Goal: Check status: Check status

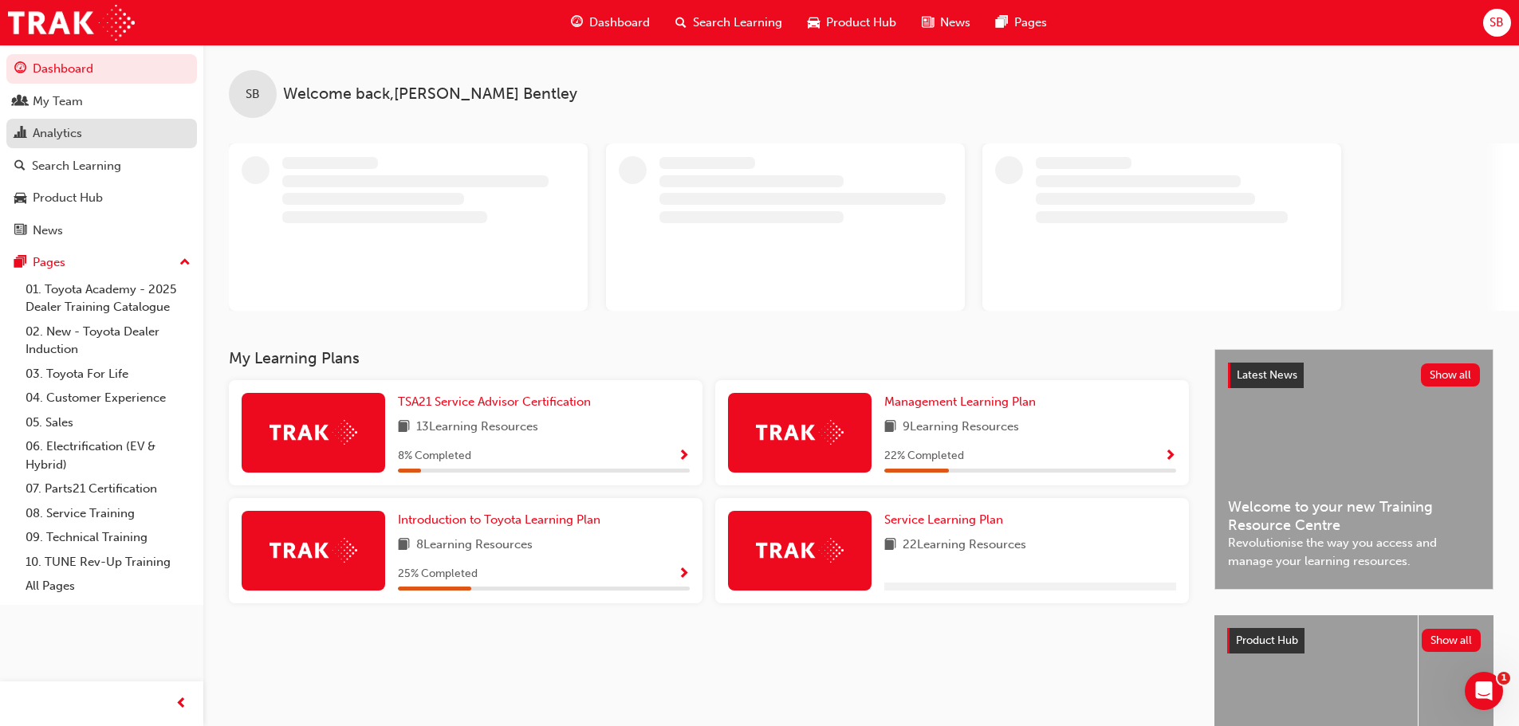
click at [108, 132] on div "Analytics" at bounding box center [101, 134] width 175 height 20
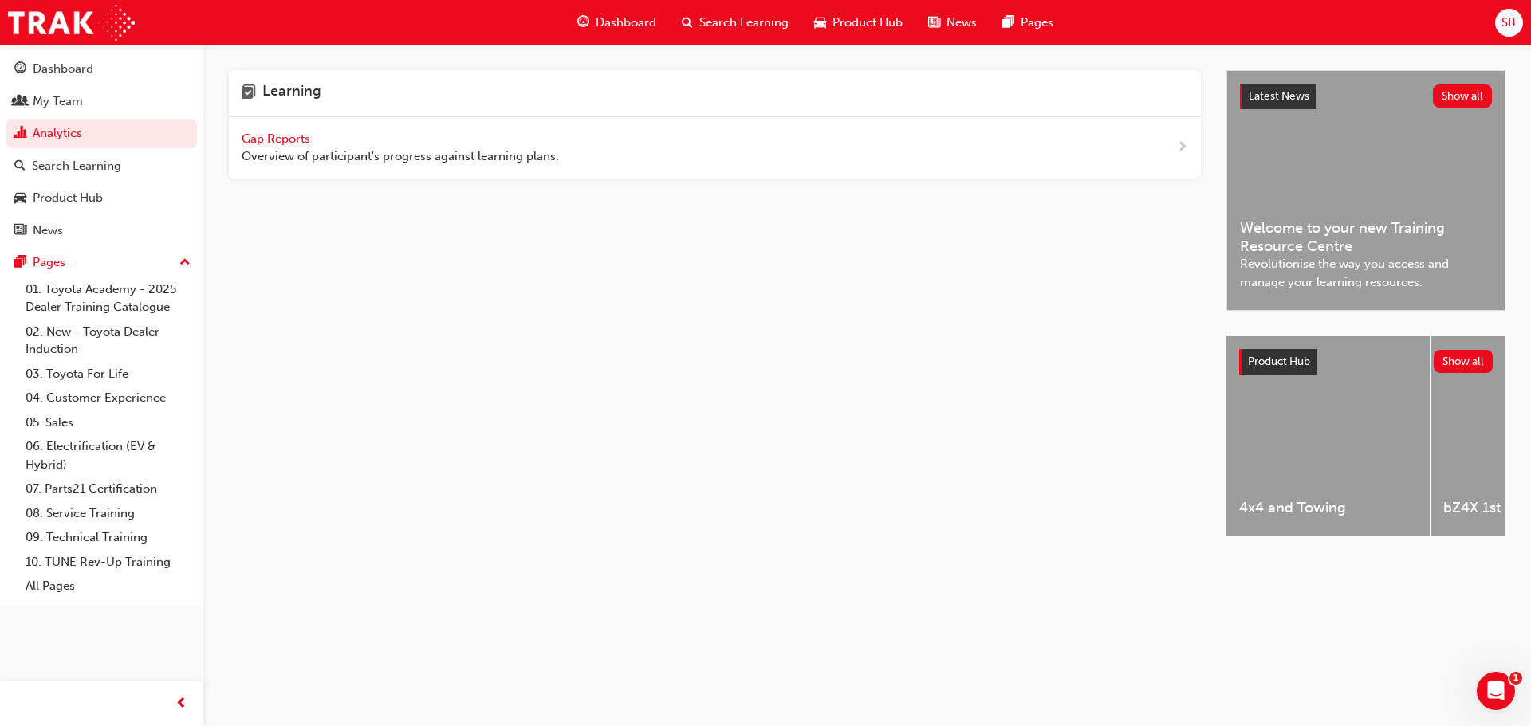
click at [324, 136] on div "Gap Reports Overview of participant's progress against learning plans." at bounding box center [400, 148] width 317 height 36
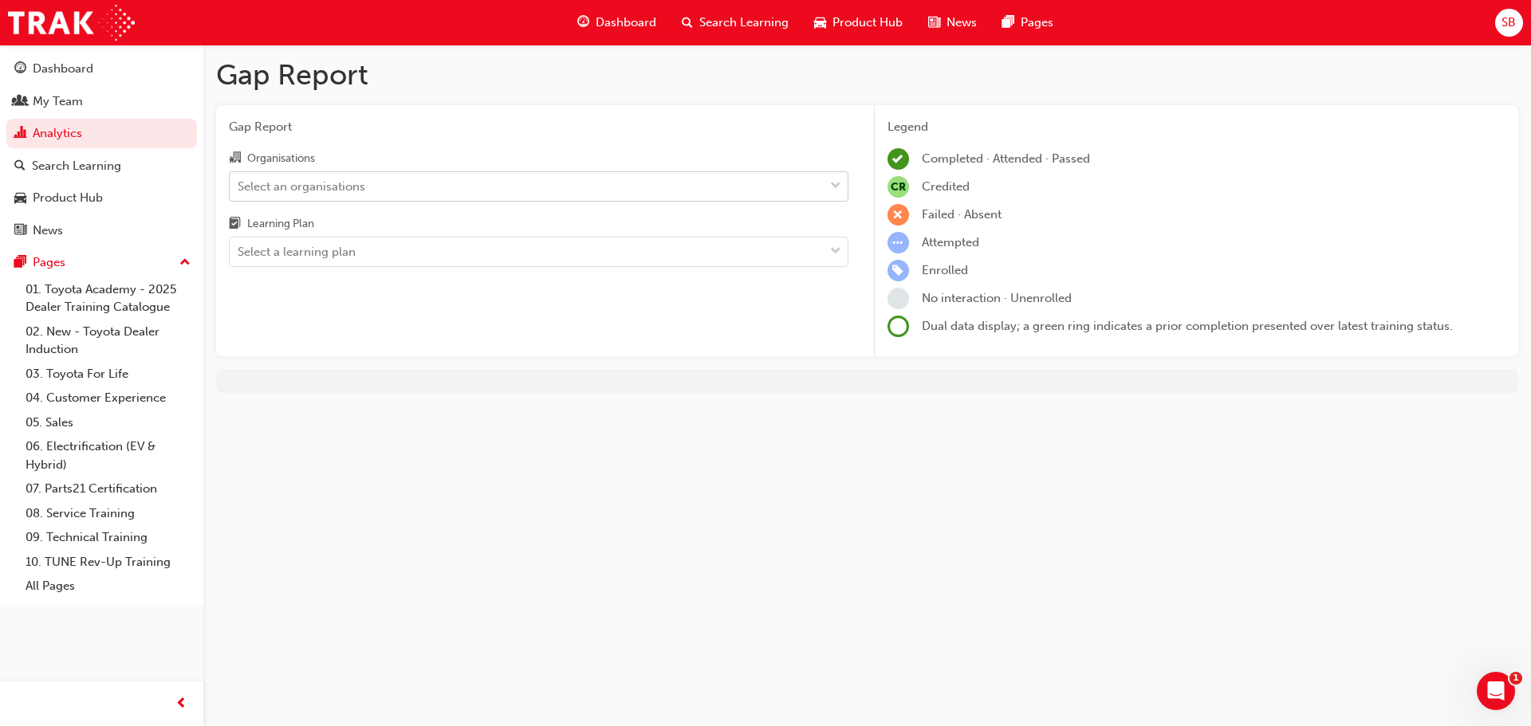
click at [391, 172] on div "Select an organisations" at bounding box center [538, 186] width 619 height 30
click at [239, 179] on input "Organisations Select an organisations" at bounding box center [239, 186] width 2 height 14
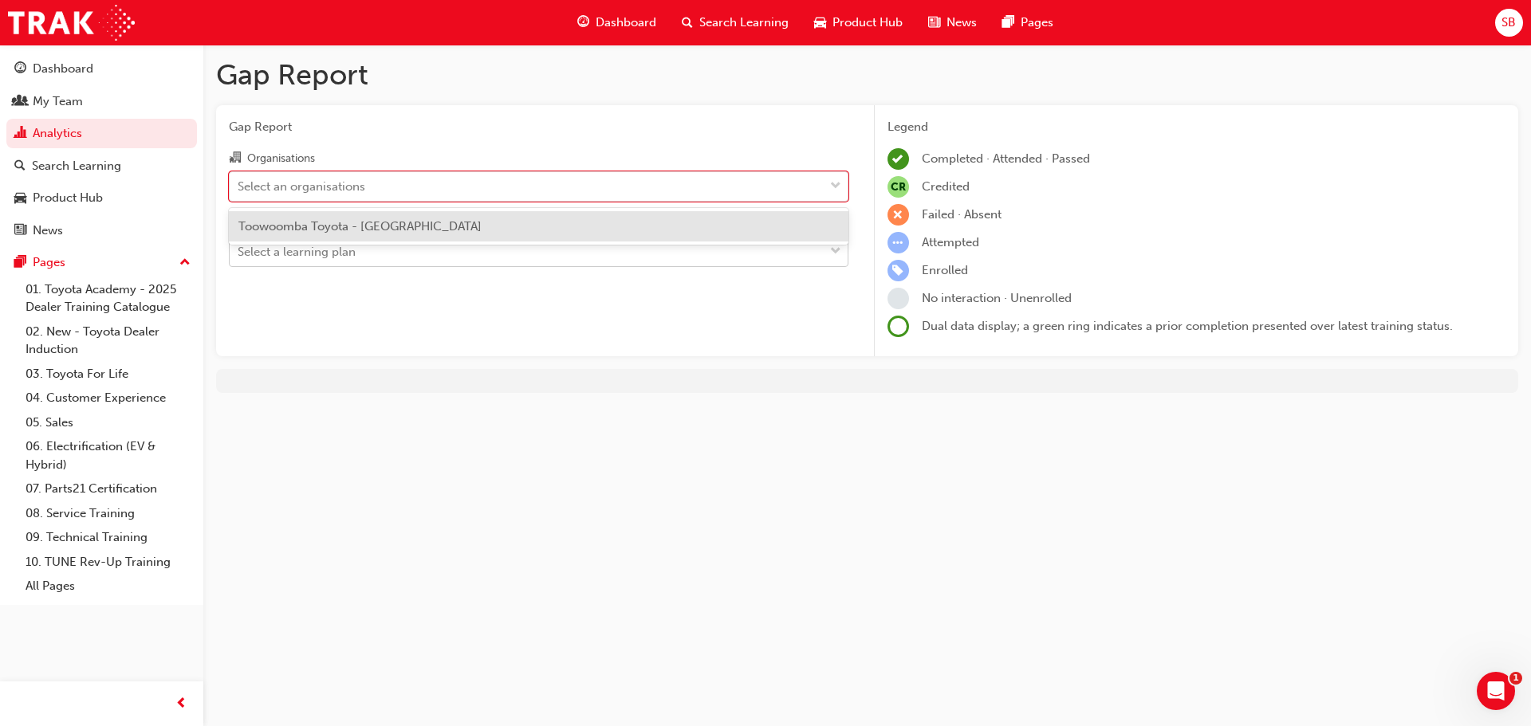
drag, startPoint x: 426, startPoint y: 272, endPoint x: 426, endPoint y: 259, distance: 12.8
click at [426, 266] on div "Gap Report Organisations option Toowoomba Toyota - TOOWOOMBA focused, 1 of 1. 1…" at bounding box center [538, 231] width 645 height 252
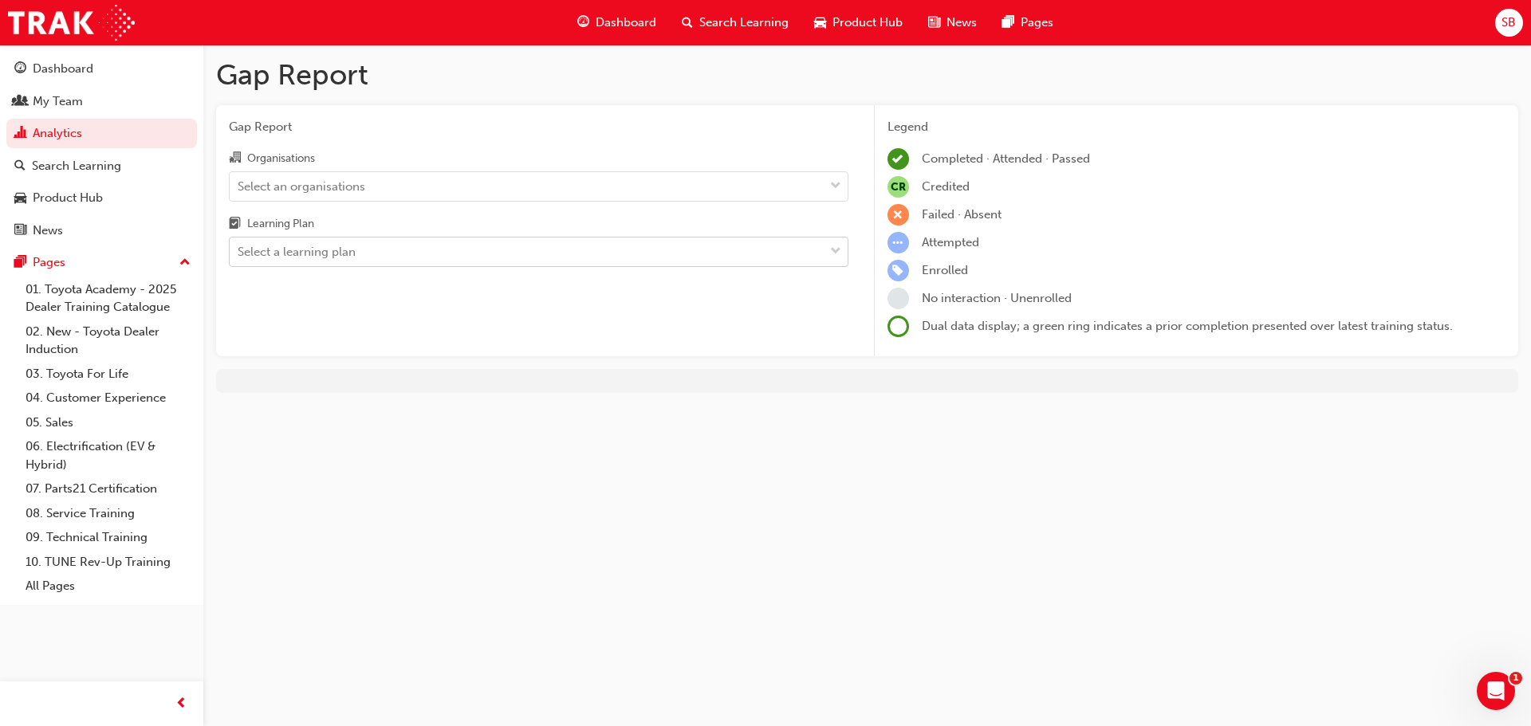
click at [426, 259] on div "Select a learning plan" at bounding box center [527, 252] width 594 height 28
click at [239, 258] on input "Learning Plan Select a learning plan" at bounding box center [239, 252] width 2 height 14
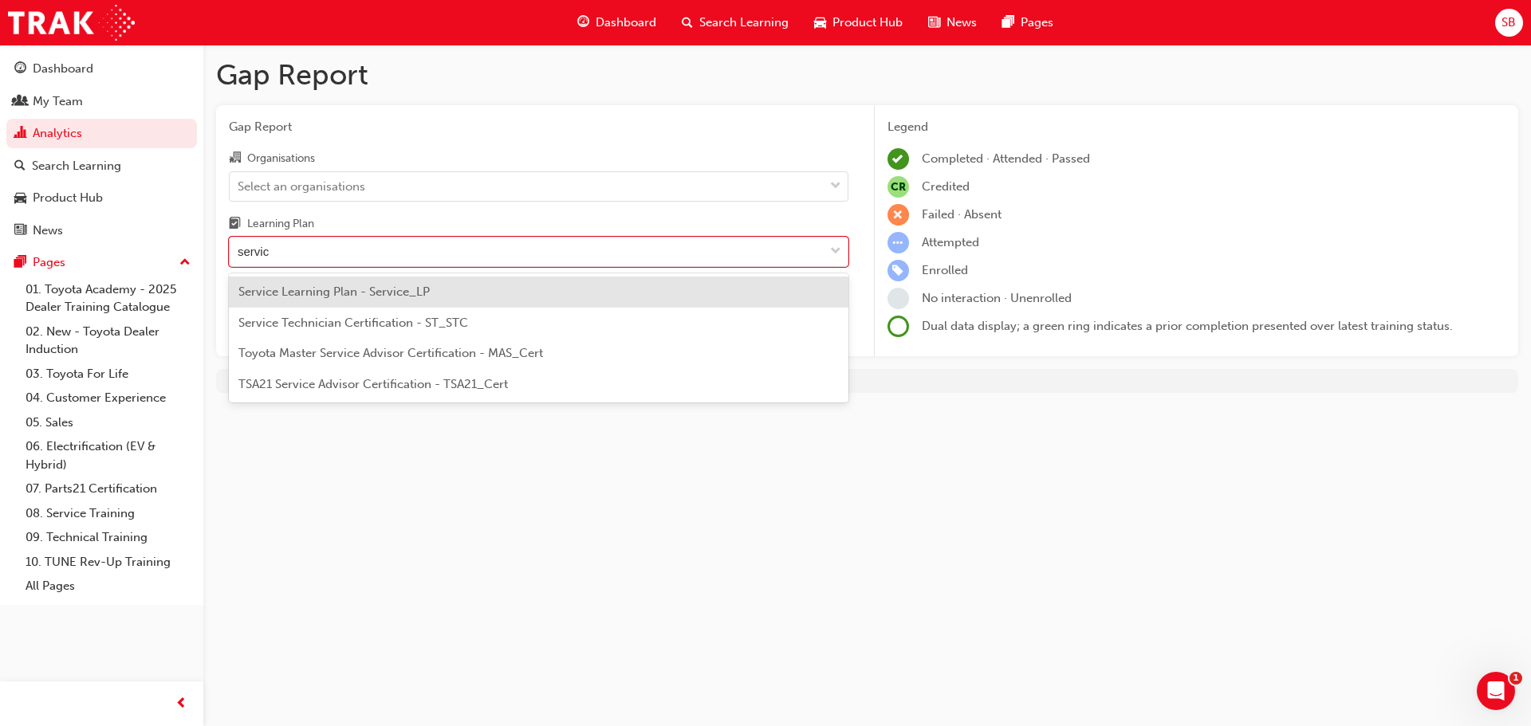
type input "service"
click at [415, 332] on div "Service Technician Certification - ST_STC" at bounding box center [538, 323] width 619 height 31
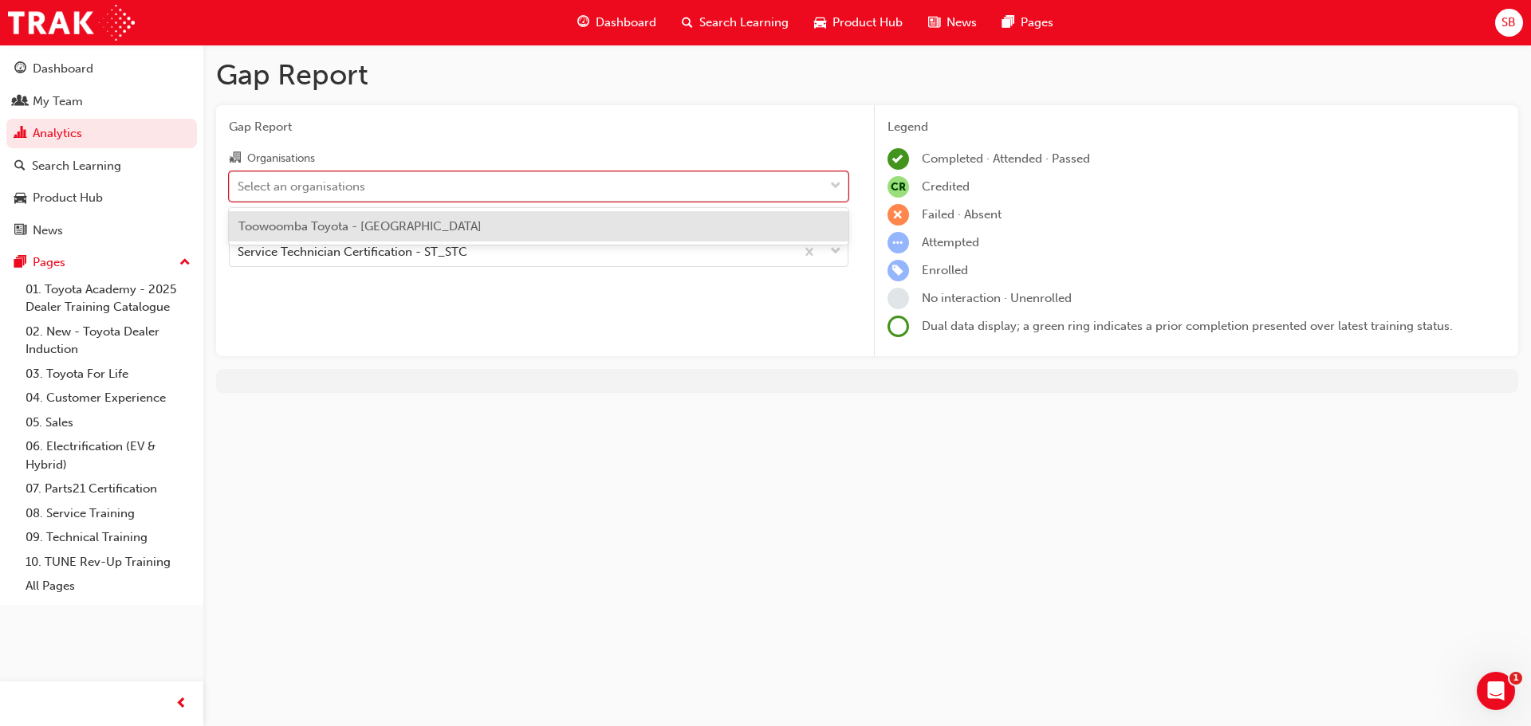
click at [561, 177] on div "Select an organisations" at bounding box center [527, 186] width 594 height 28
click at [239, 179] on input "Organisations option Toowoomba Toyota - TOOWOOMBA focused, 1 of 1. 1 result ava…" at bounding box center [239, 186] width 2 height 14
click at [498, 218] on div "Toowoomba Toyota - [GEOGRAPHIC_DATA]" at bounding box center [538, 226] width 619 height 31
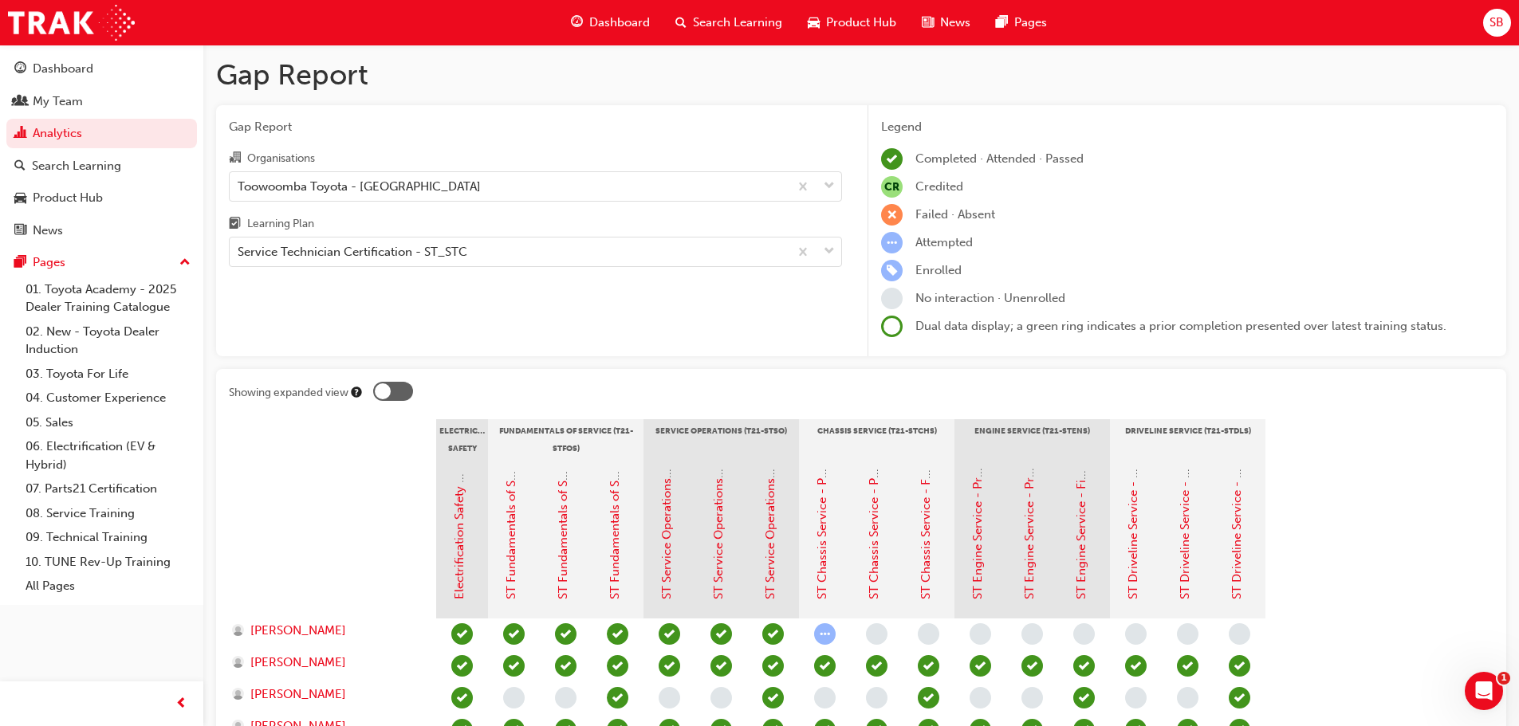
click at [391, 388] on div at bounding box center [393, 391] width 40 height 19
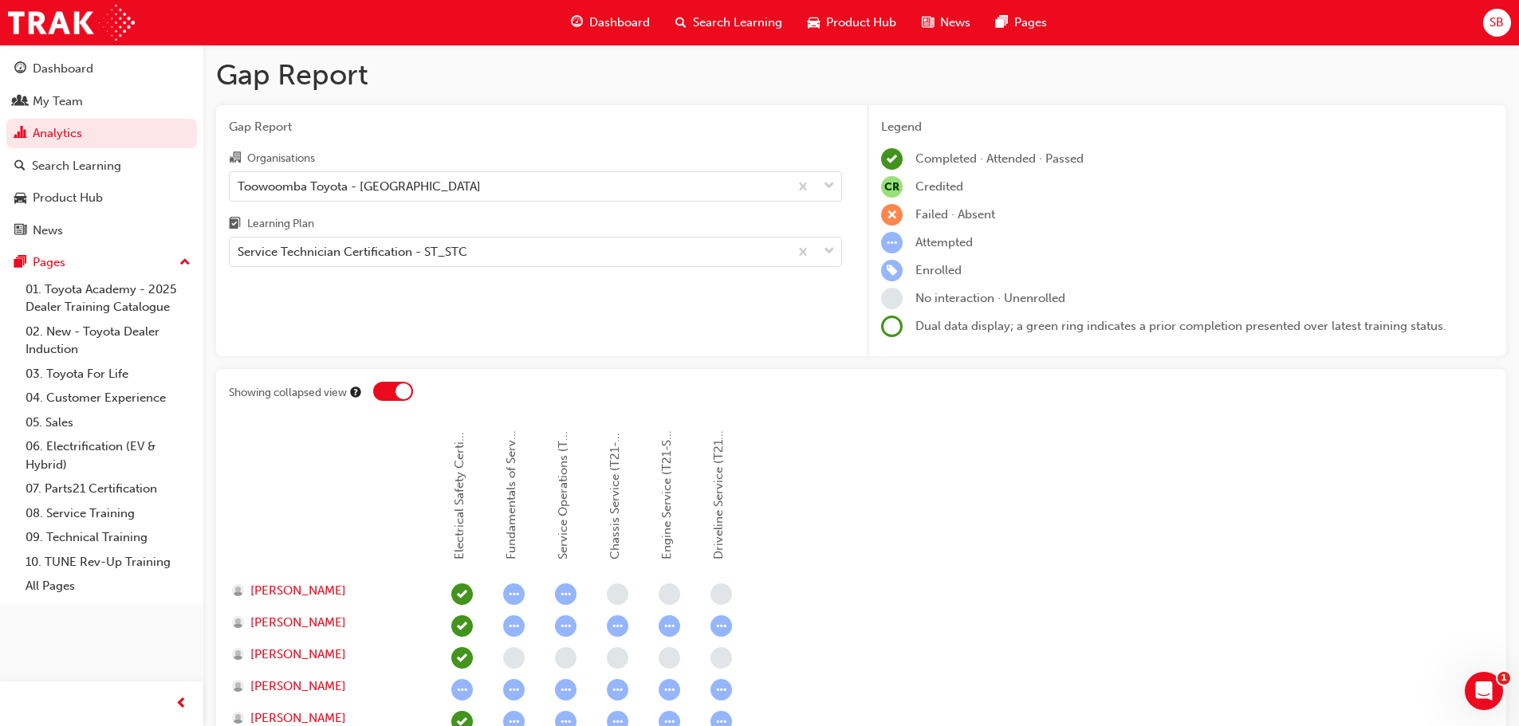
click at [393, 385] on div at bounding box center [393, 391] width 40 height 19
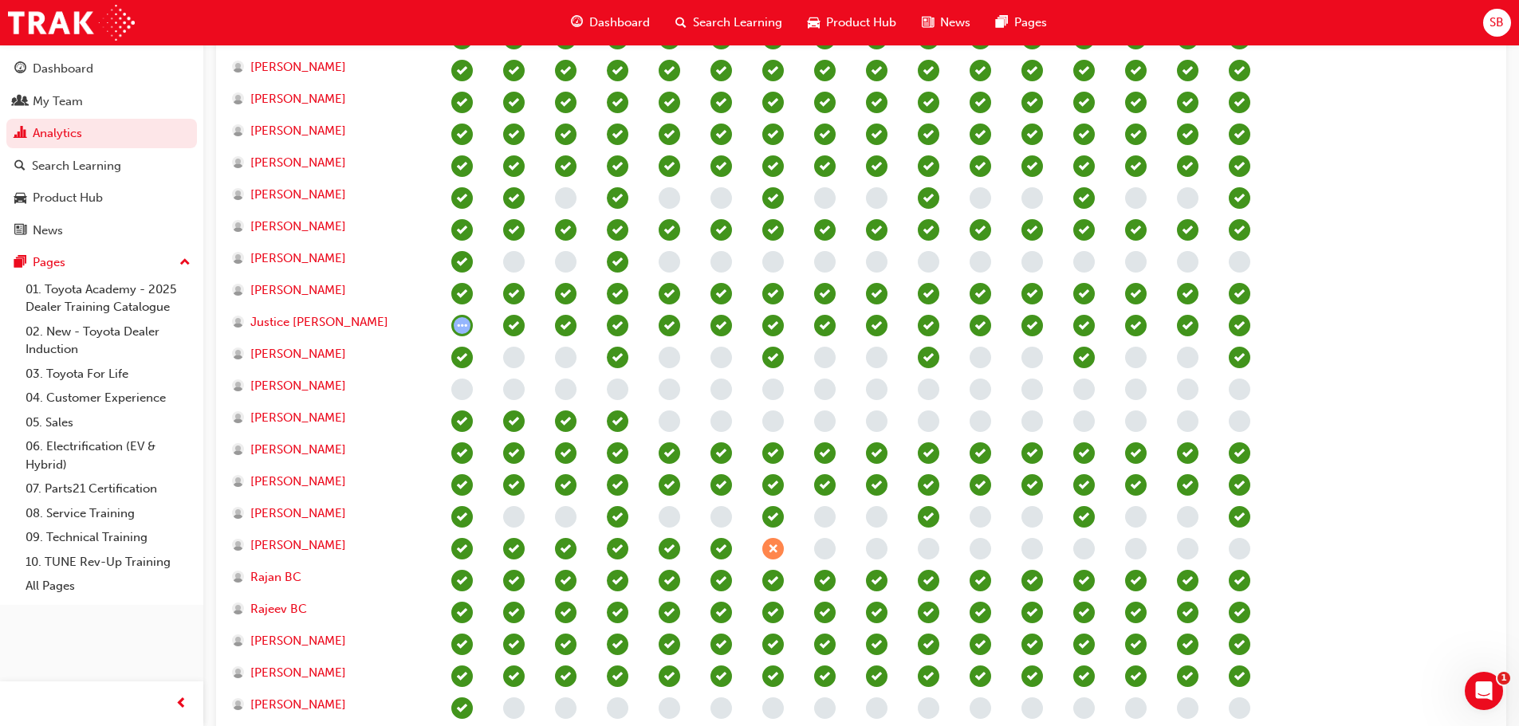
scroll to position [717, 0]
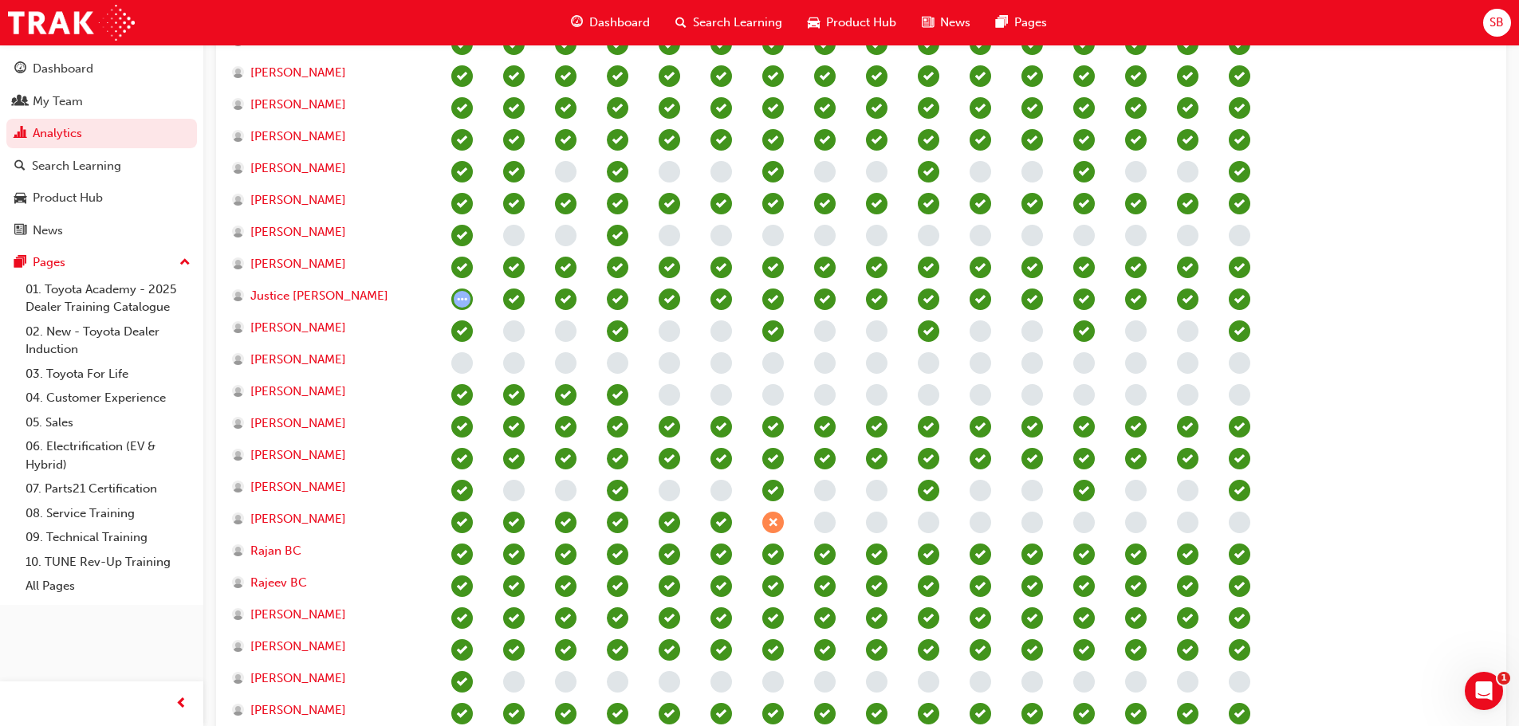
click at [1390, 605] on section "Electrical Safety Certification Fundamentals of Service (T21-STFOS) Service Ope…" at bounding box center [861, 312] width 1264 height 1220
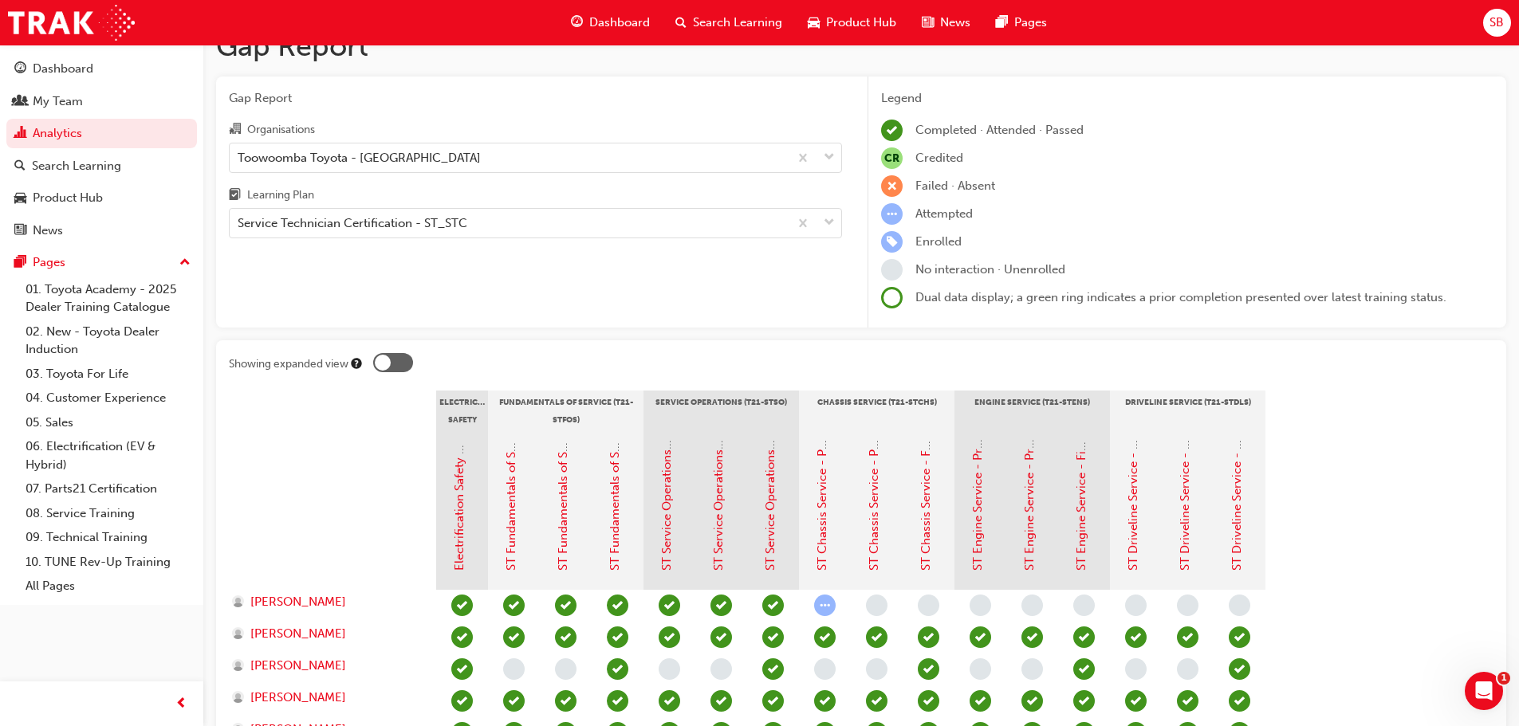
scroll to position [0, 0]
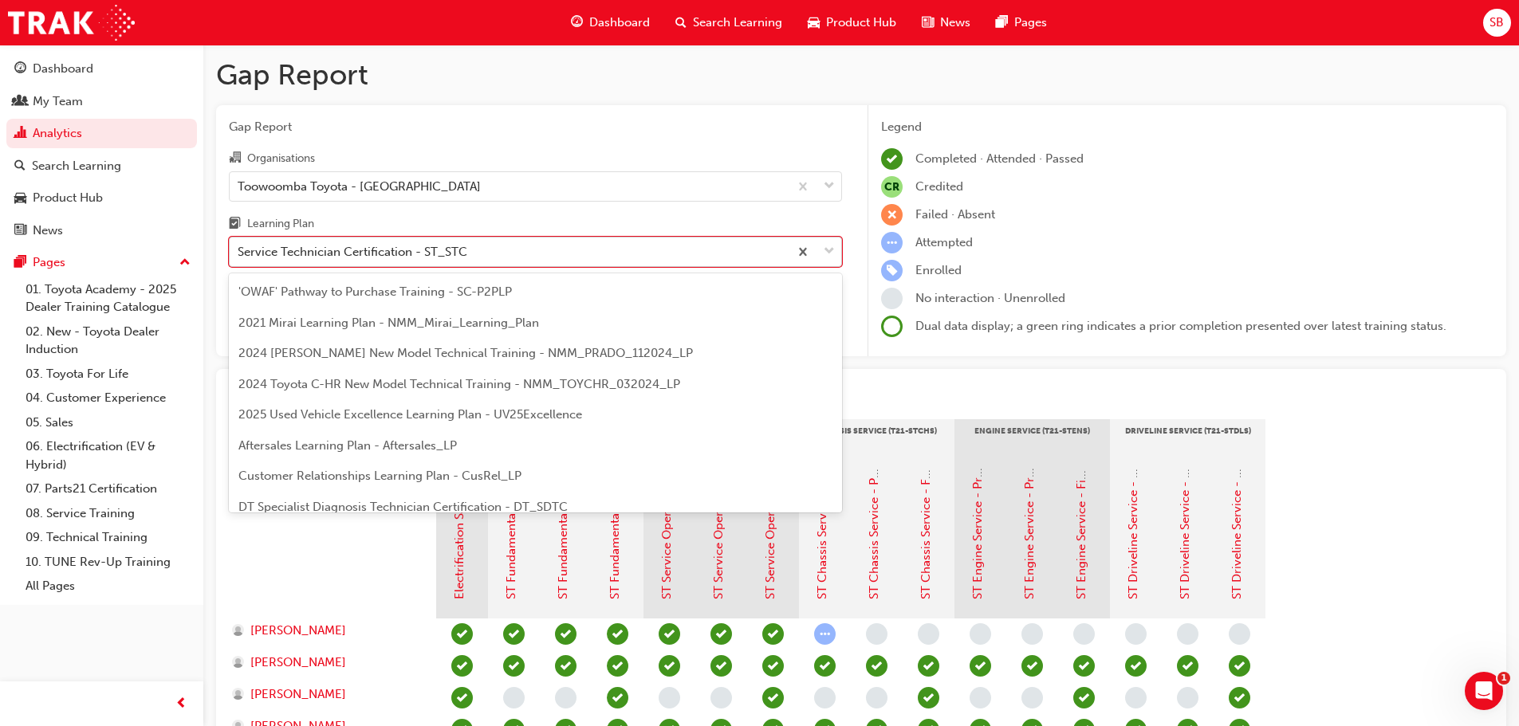
click at [452, 257] on div "Service Technician Certification - ST_STC" at bounding box center [353, 252] width 230 height 18
click at [239, 257] on input "Learning Plan option Service Technician Certification - ST_STC, selected. optio…" at bounding box center [239, 252] width 2 height 14
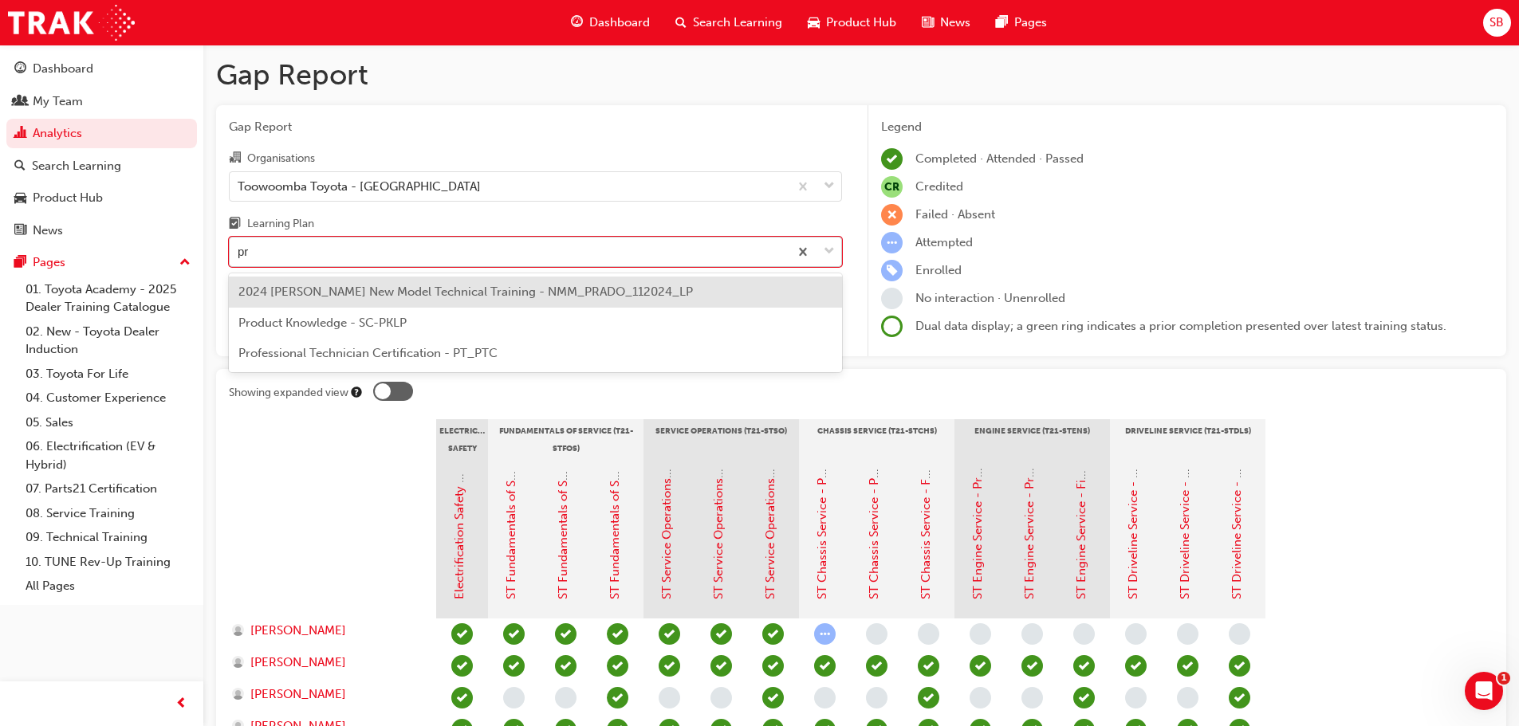
type input "pro"
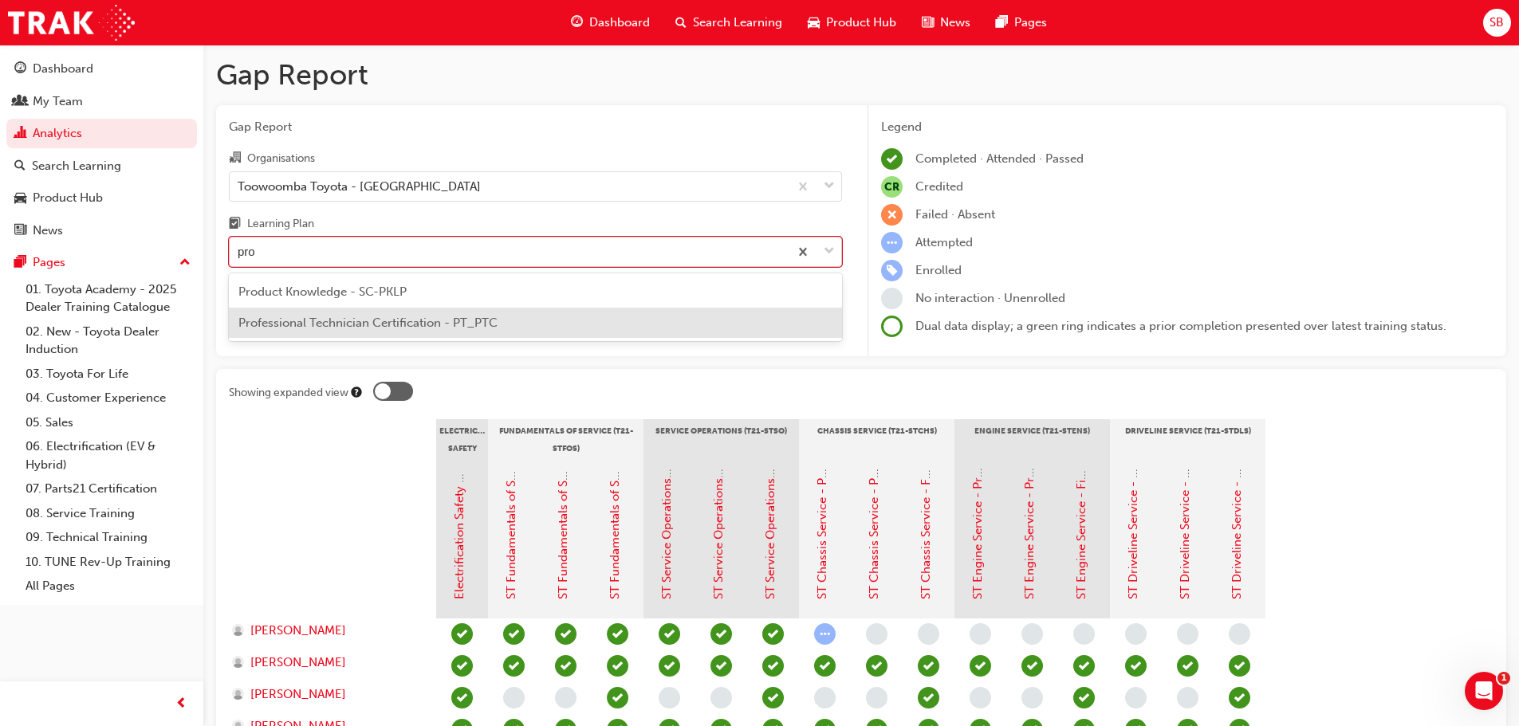
click at [399, 320] on span "Professional Technician Certification - PT_PTC" at bounding box center [367, 323] width 259 height 14
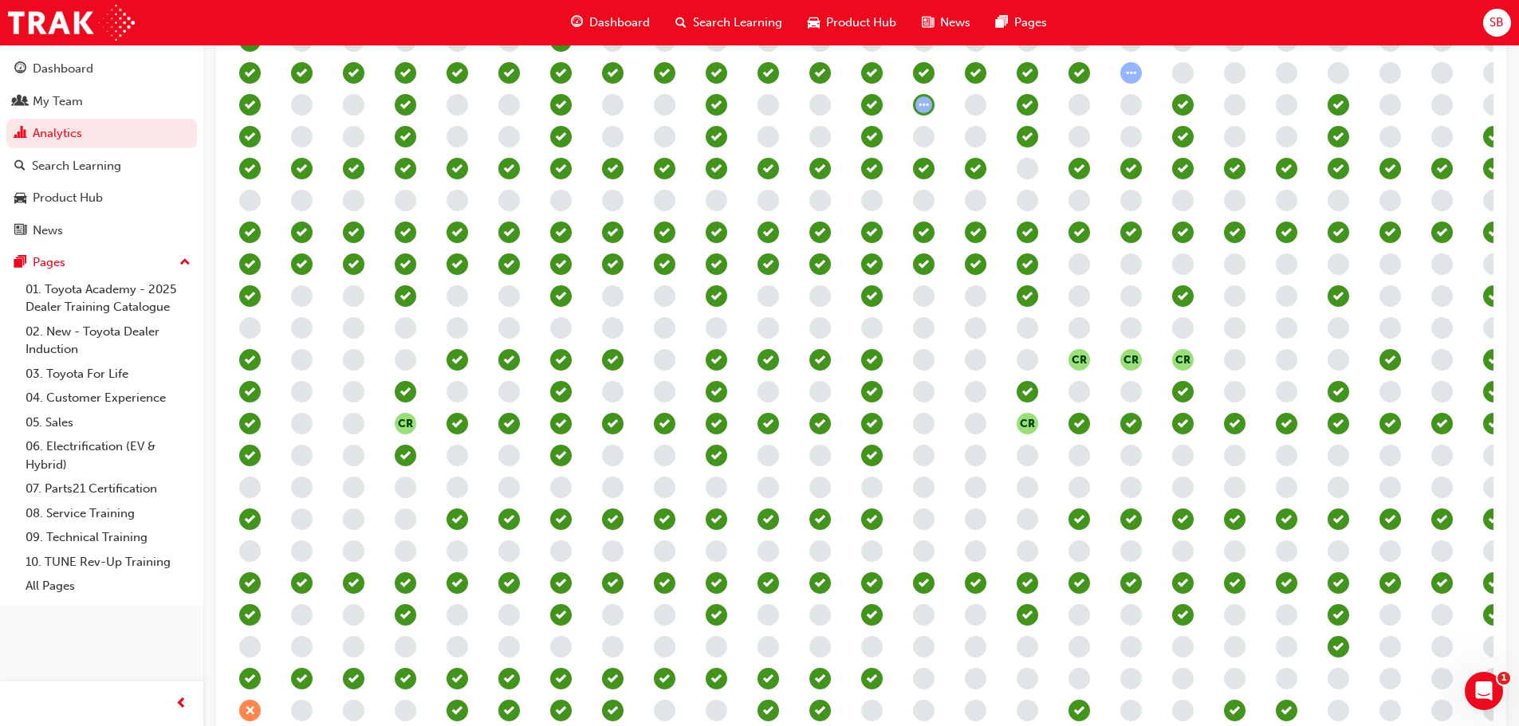
scroll to position [788, 0]
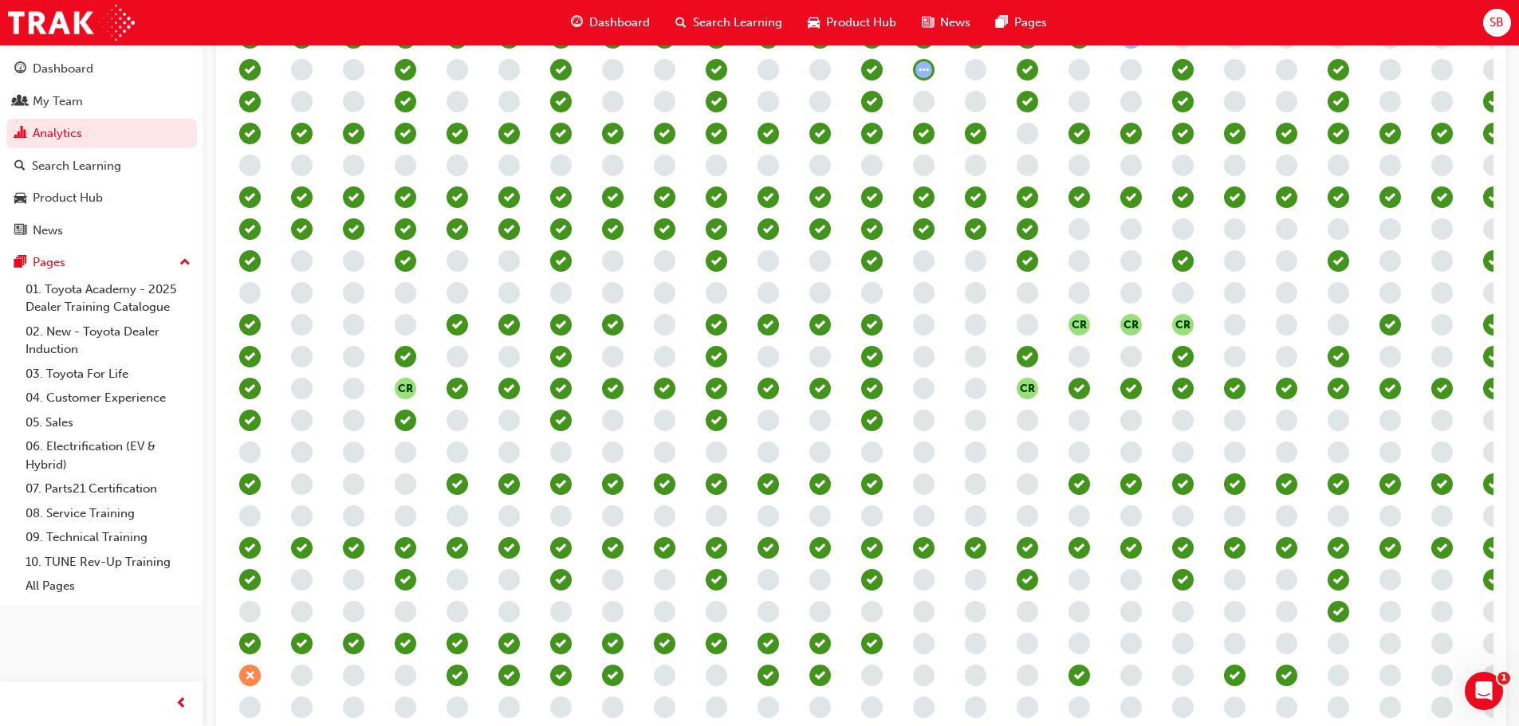
click at [1001, 230] on div at bounding box center [1027, 230] width 52 height 32
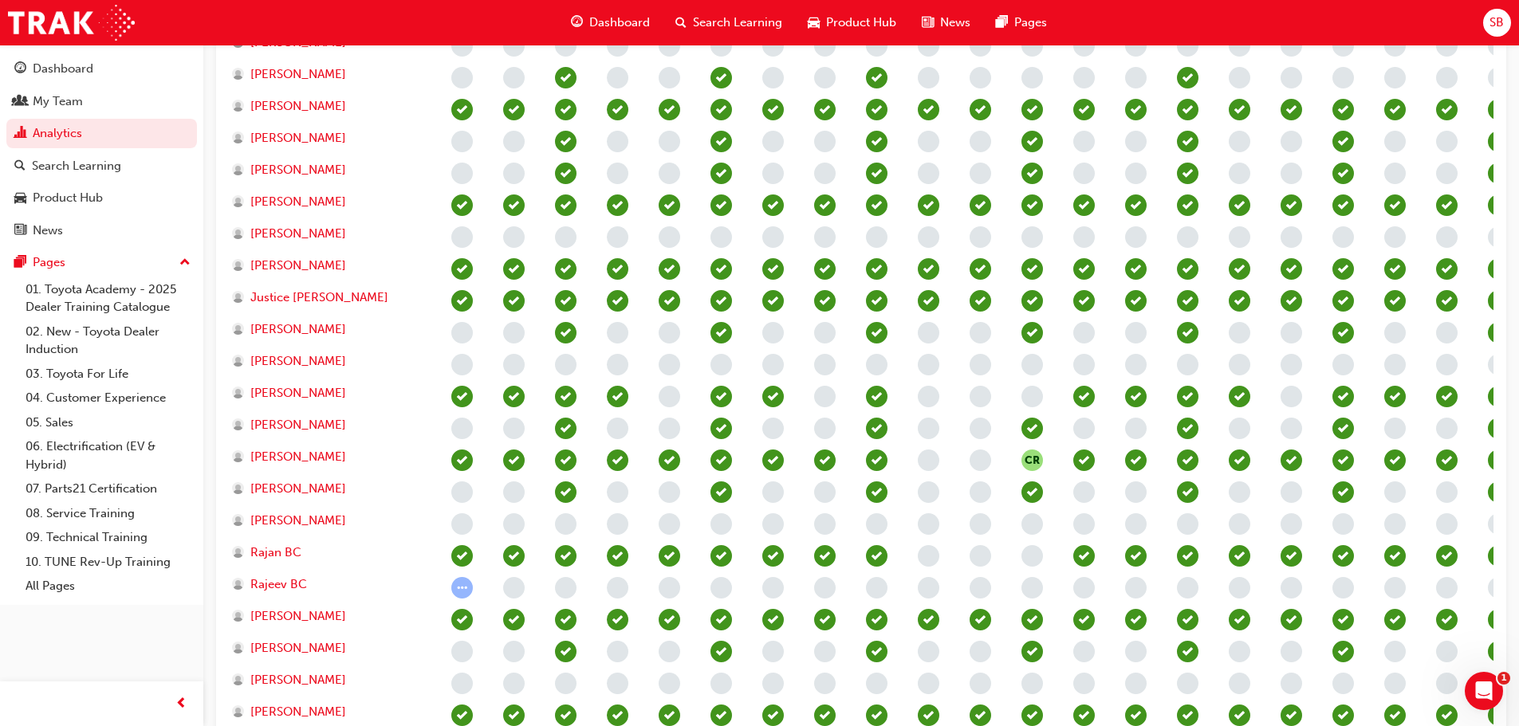
scroll to position [708, 0]
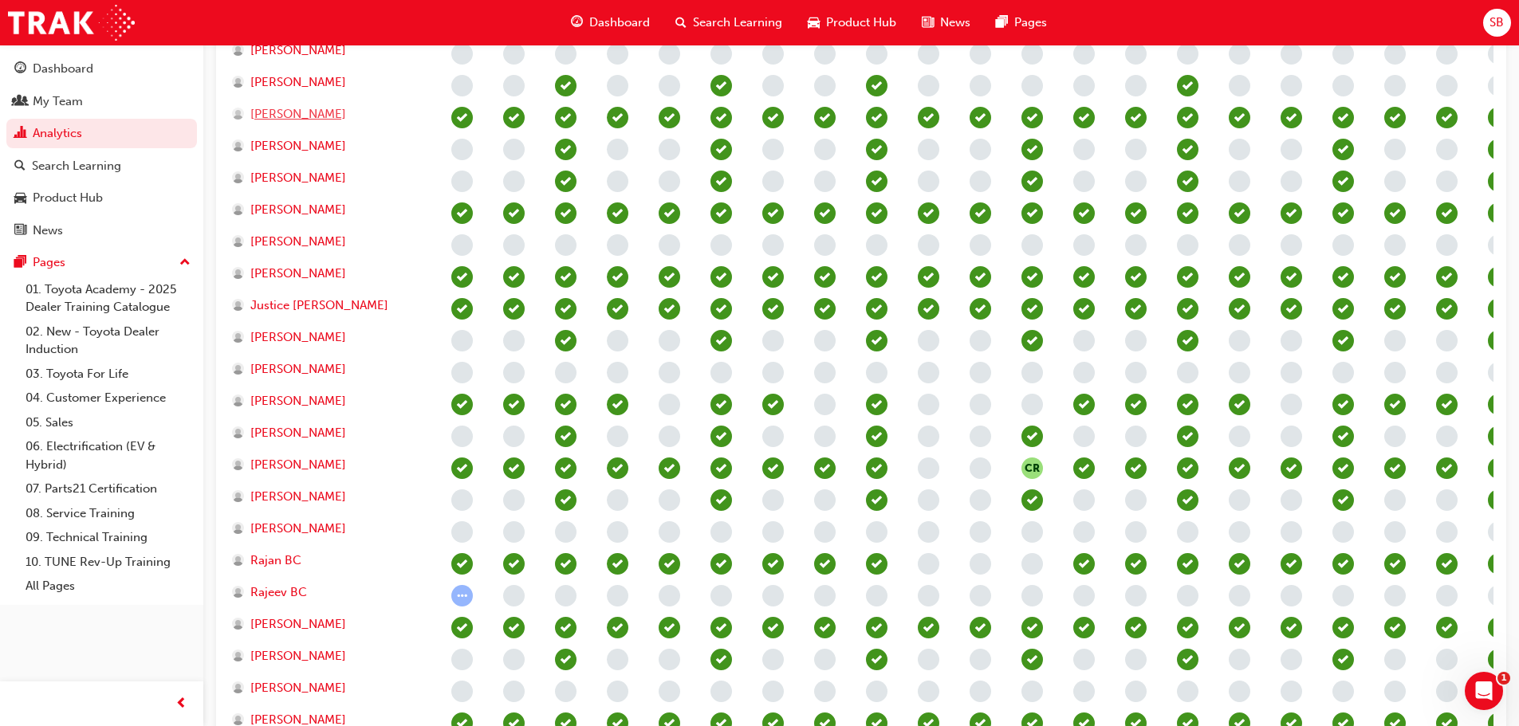
click at [320, 111] on span "[PERSON_NAME]" at bounding box center [298, 114] width 96 height 18
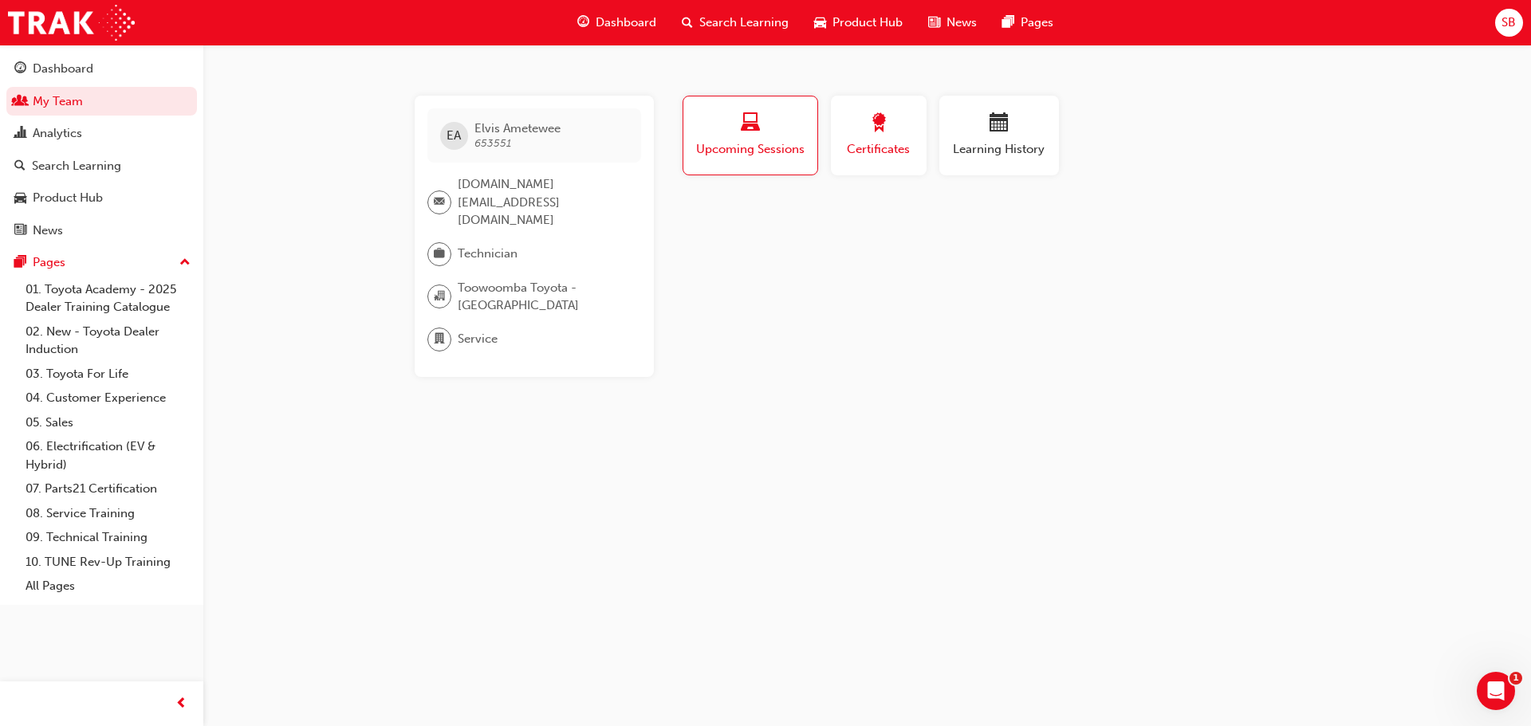
click at [885, 137] on div "Certificates" at bounding box center [879, 135] width 72 height 45
